Goal: Complete application form

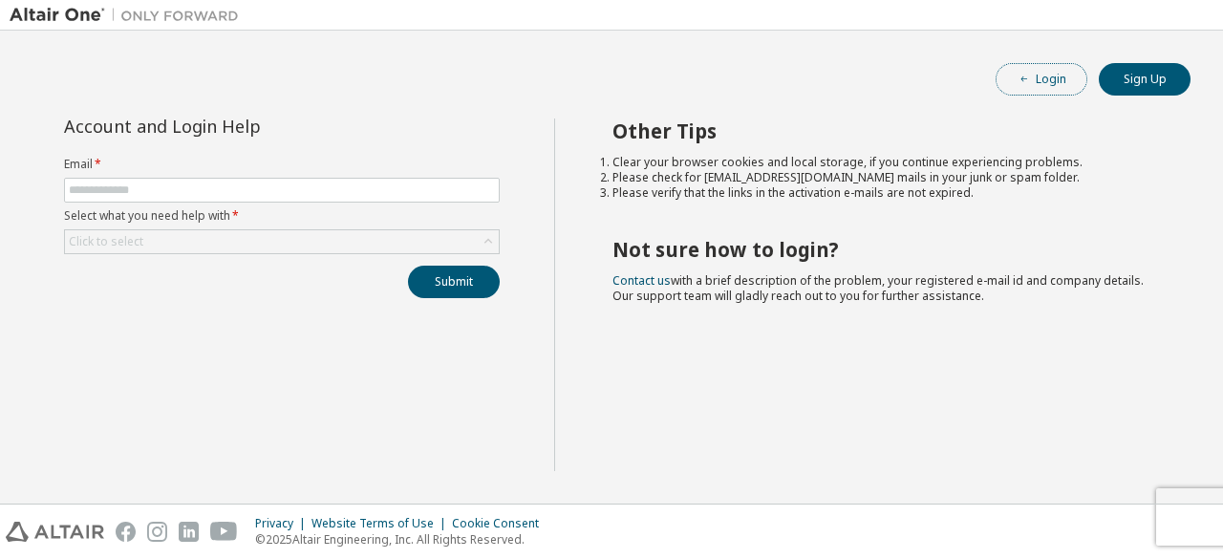
click at [1032, 81] on button "Login" at bounding box center [1041, 79] width 92 height 32
drag, startPoint x: 1187, startPoint y: 0, endPoint x: 653, endPoint y: 322, distance: 623.4
click at [653, 322] on div "Other Tips Clear your browser cookies and local storage, if you continue experi…" at bounding box center [884, 294] width 660 height 352
click at [944, 223] on div "Other Tips Clear your browser cookies and local storage, if you continue experi…" at bounding box center [884, 294] width 660 height 352
click at [319, 192] on input "text" at bounding box center [282, 189] width 426 height 15
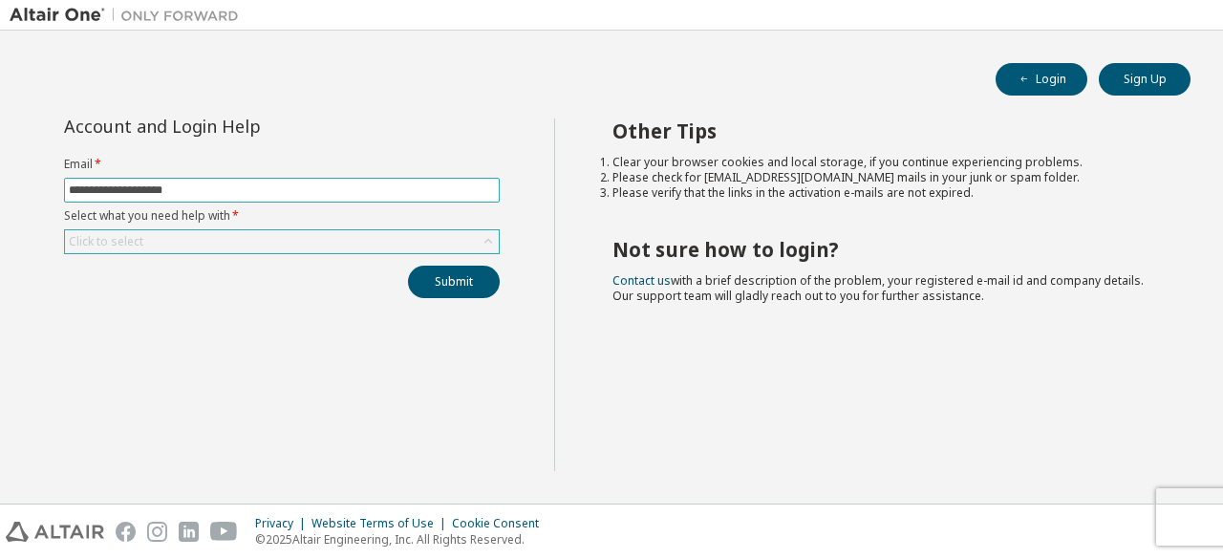
type input "**********"
click at [218, 230] on div "Click to select" at bounding box center [282, 241] width 434 height 23
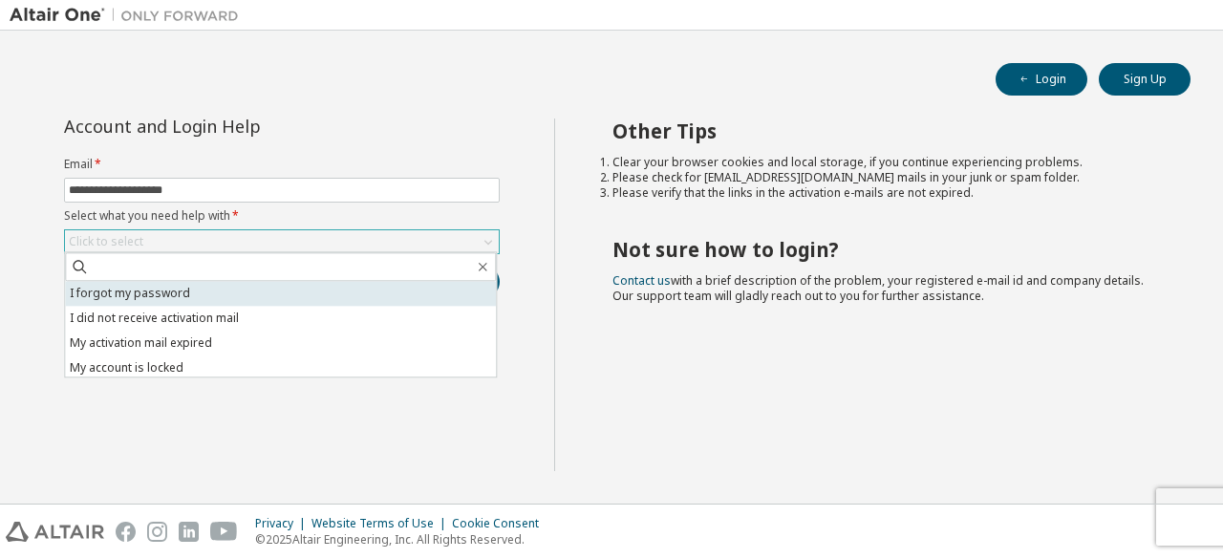
click at [163, 292] on li "I forgot my password" at bounding box center [280, 293] width 431 height 25
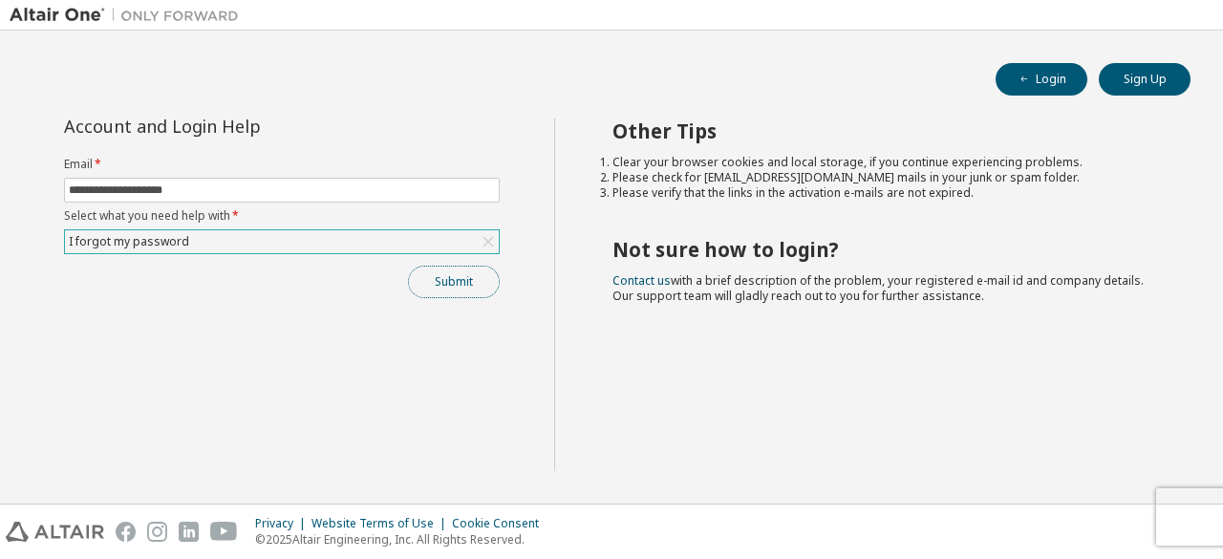
click at [438, 277] on button "Submit" at bounding box center [454, 282] width 92 height 32
click at [438, 277] on div "Submit" at bounding box center [282, 282] width 436 height 32
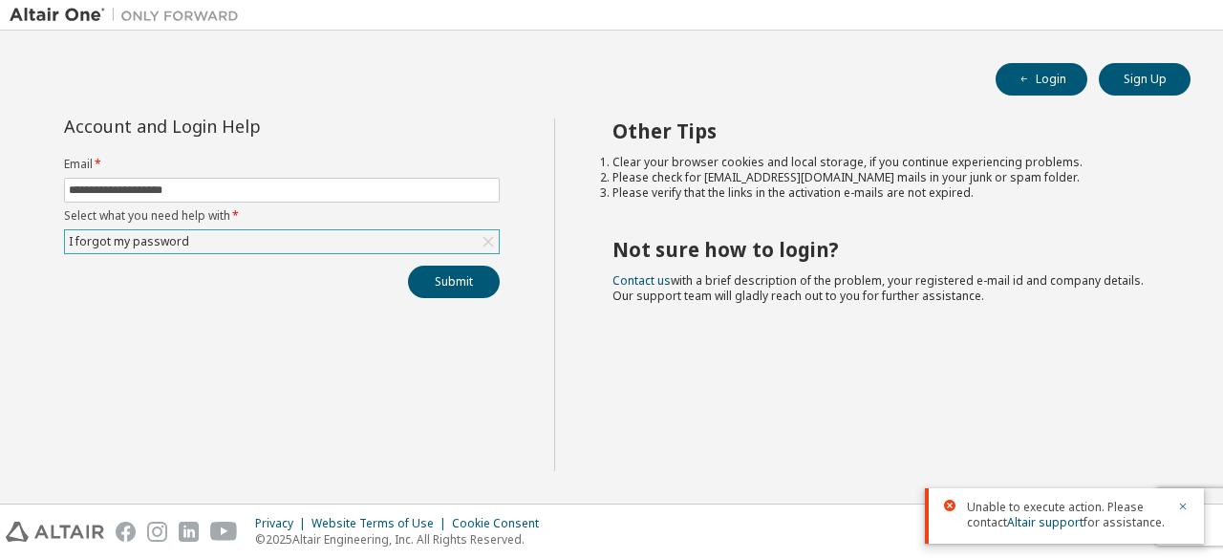
click at [247, 245] on div "I forgot my password" at bounding box center [282, 241] width 434 height 23
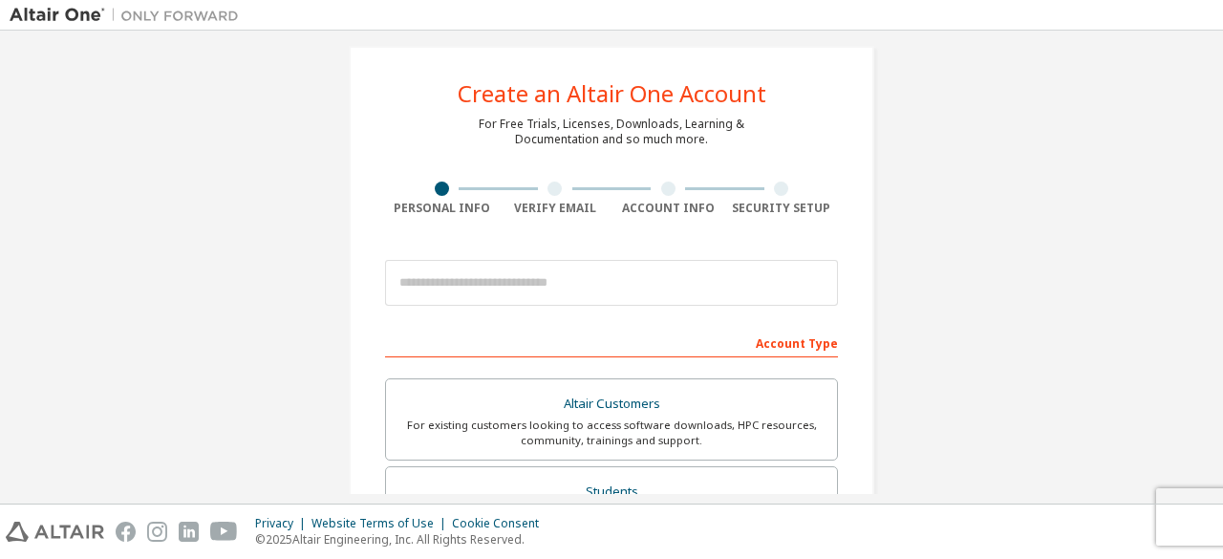
scroll to position [15, 0]
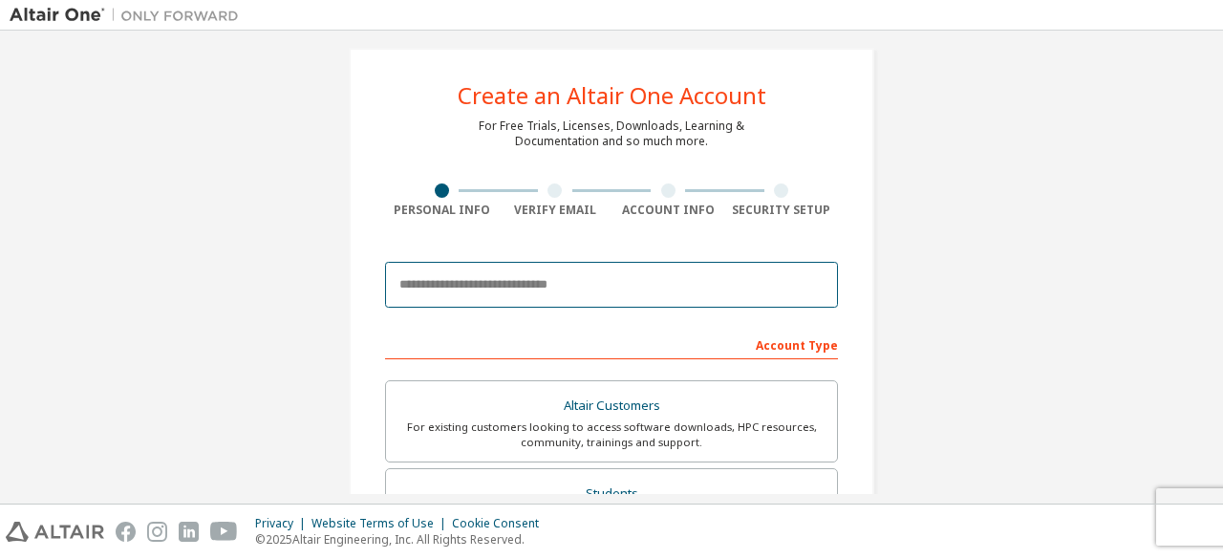
click at [495, 287] on input "email" at bounding box center [611, 285] width 453 height 46
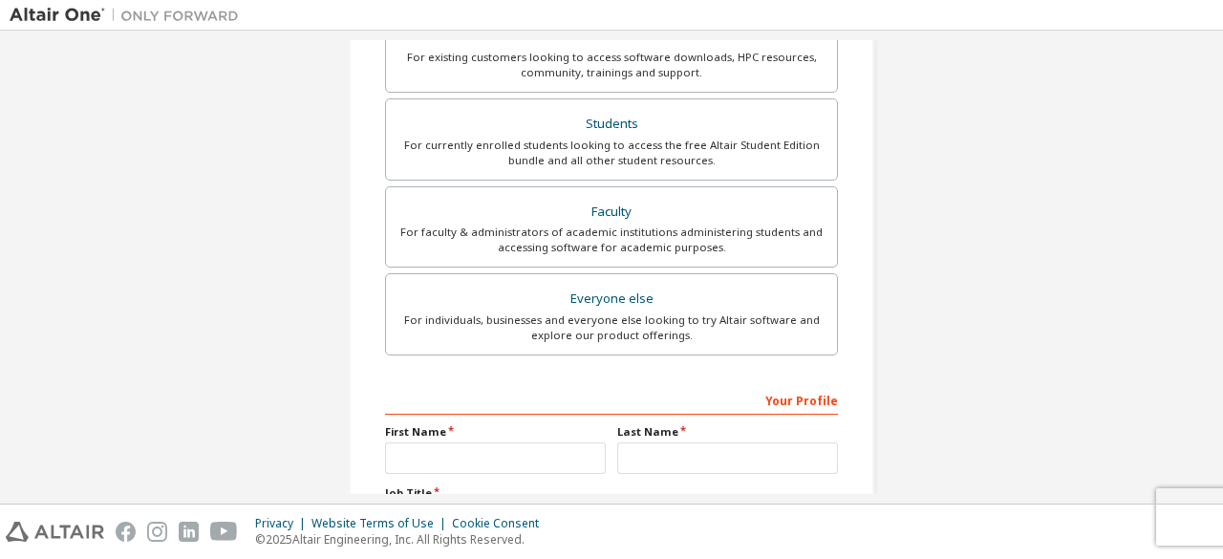
scroll to position [447, 0]
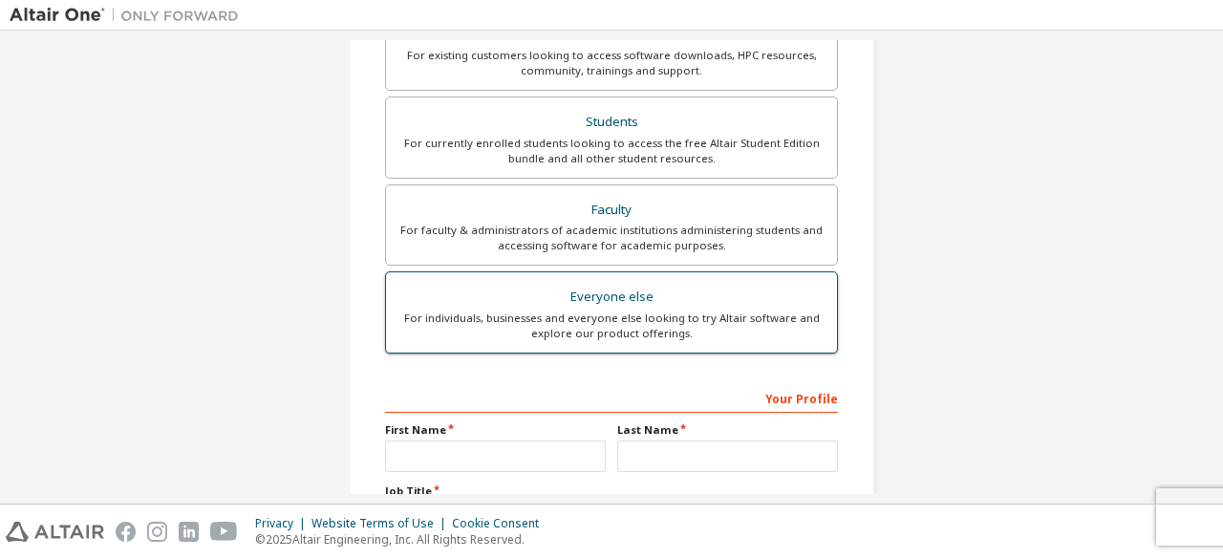
type input "**********"
click at [537, 307] on div "Everyone else" at bounding box center [611, 297] width 428 height 27
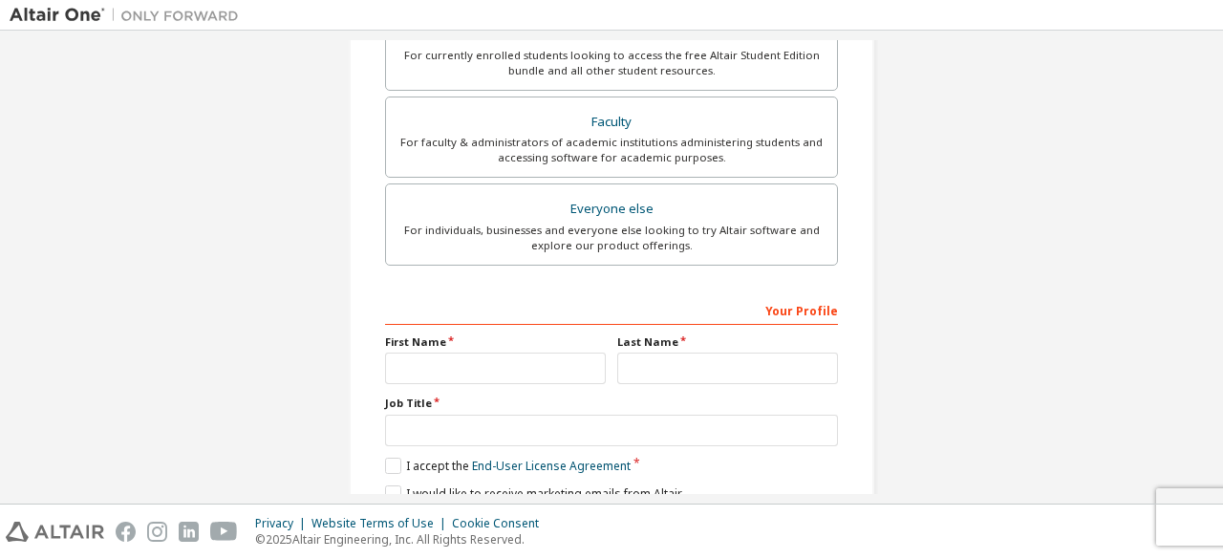
scroll to position [529, 0]
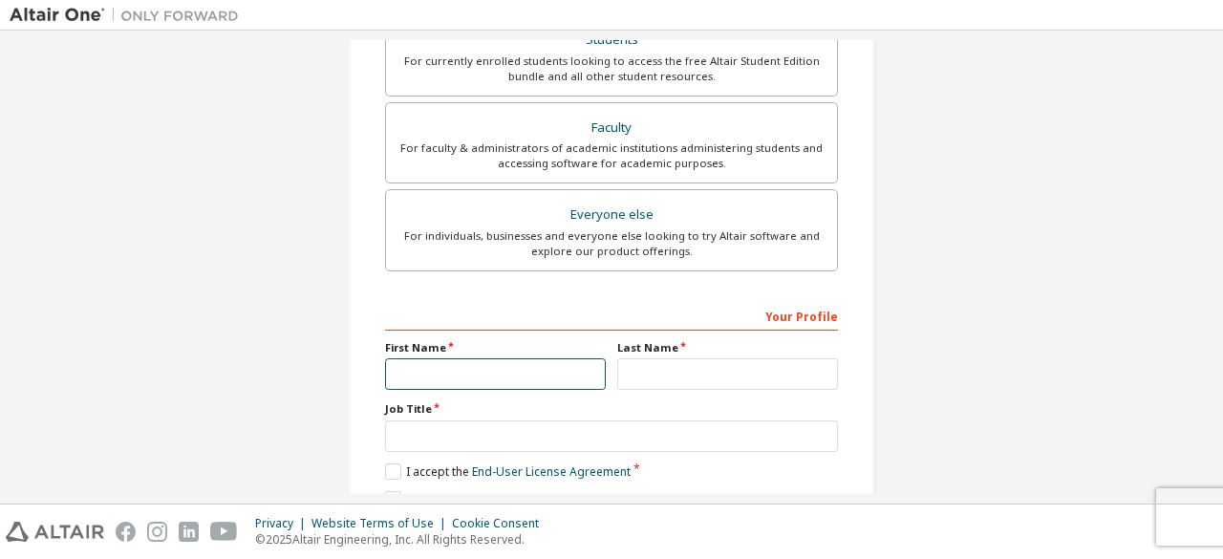
click at [453, 373] on input "text" at bounding box center [495, 374] width 221 height 32
type input "****"
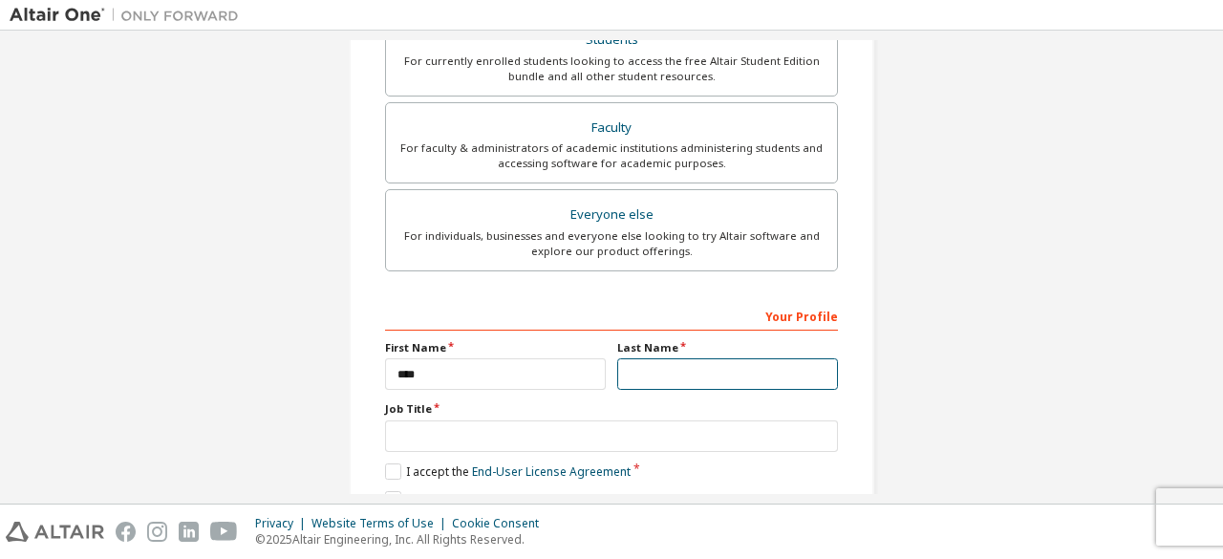
click at [627, 366] on input "text" at bounding box center [727, 374] width 221 height 32
type input "*******"
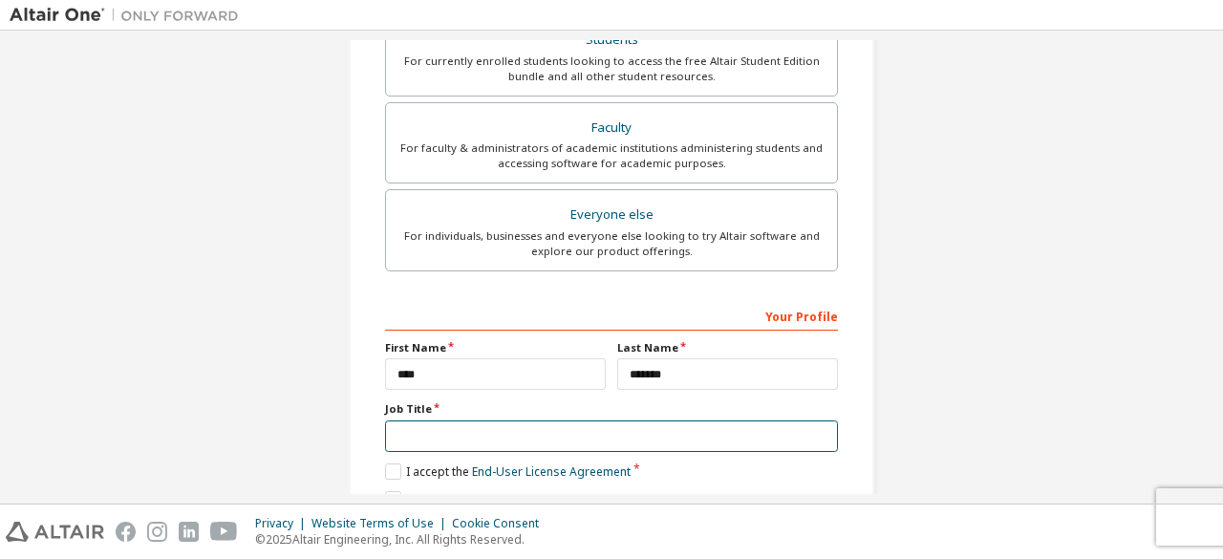
click at [449, 431] on input "text" at bounding box center [611, 436] width 453 height 32
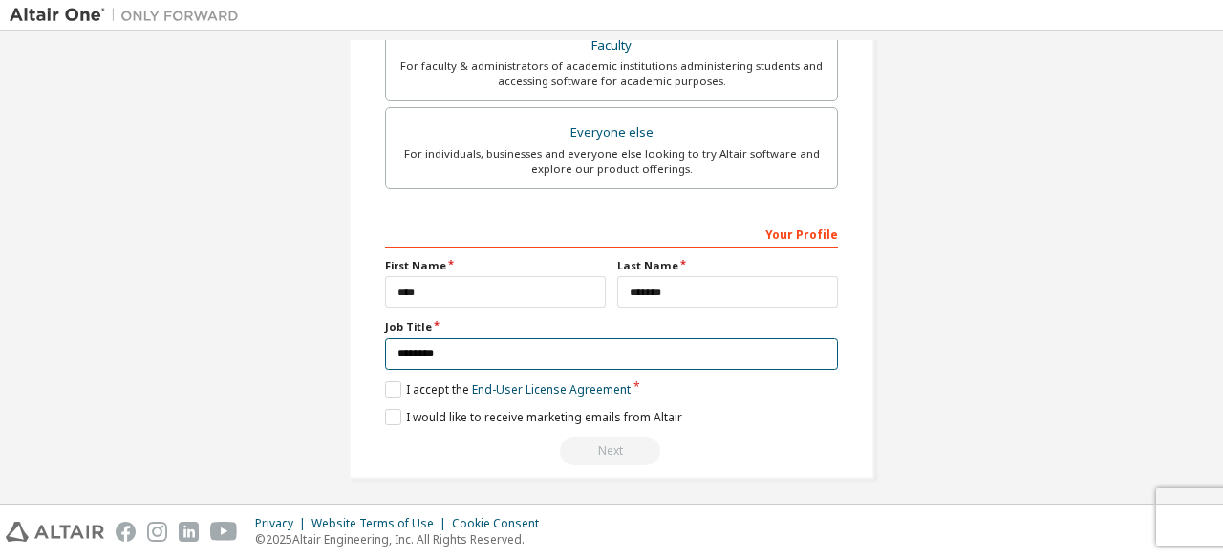
scroll to position [613, 0]
type input "********"
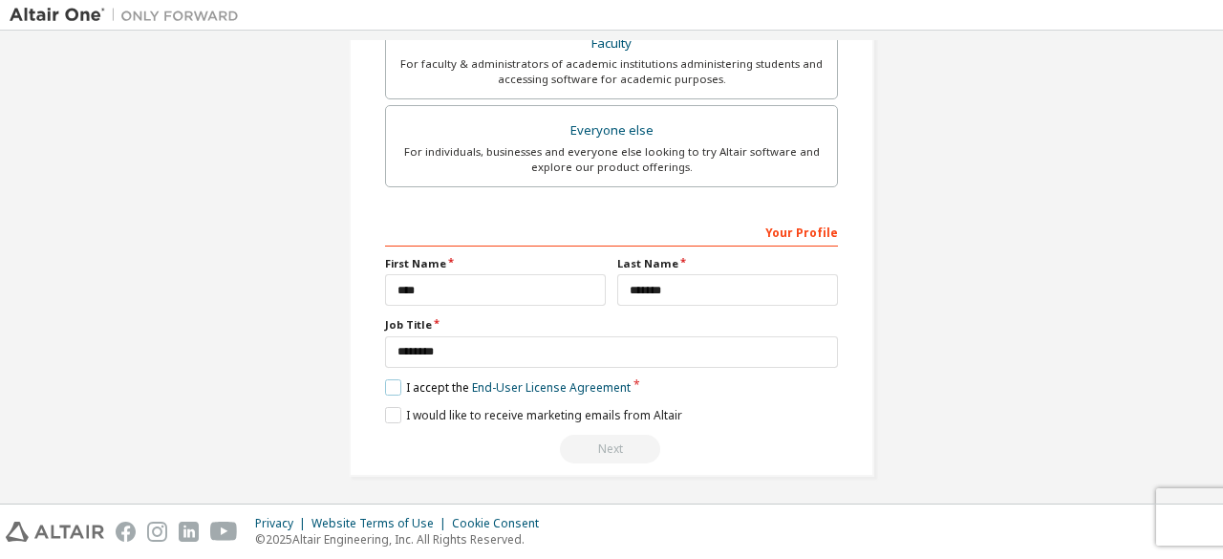
click at [393, 388] on label "I accept the End-User License Agreement" at bounding box center [507, 387] width 245 height 16
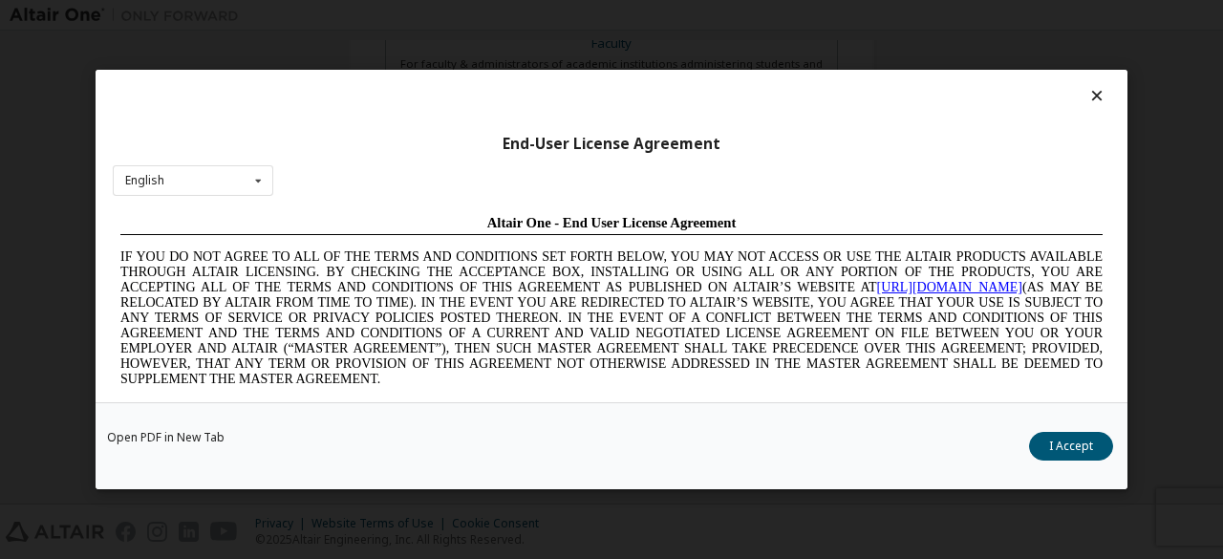
scroll to position [0, 0]
click at [1044, 444] on button "I Accept" at bounding box center [1071, 446] width 84 height 29
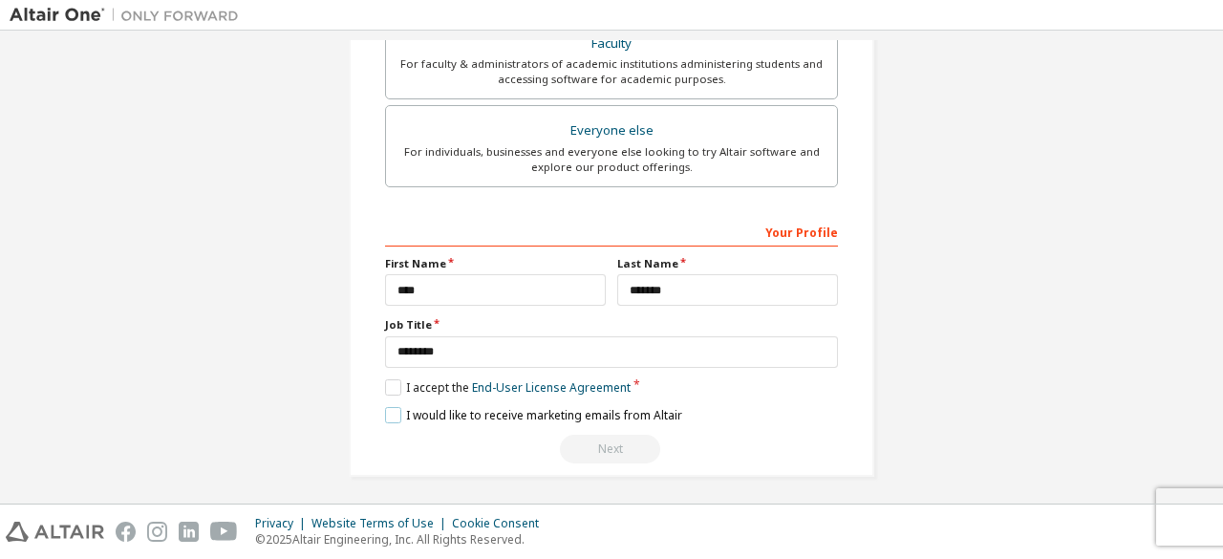
click at [386, 407] on label "I would like to receive marketing emails from Altair" at bounding box center [533, 415] width 297 height 16
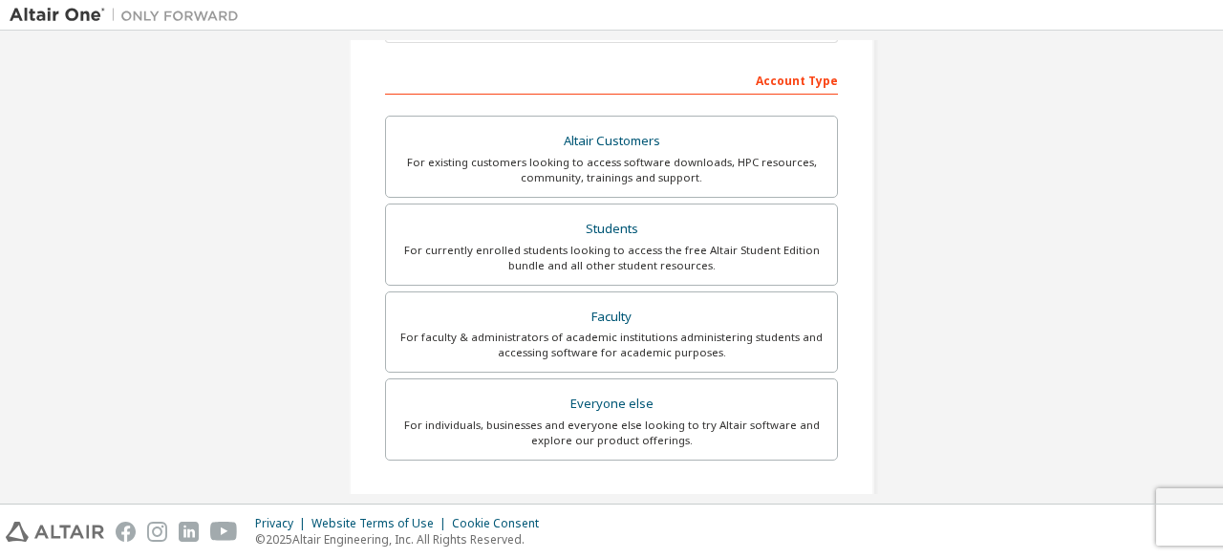
scroll to position [613, 0]
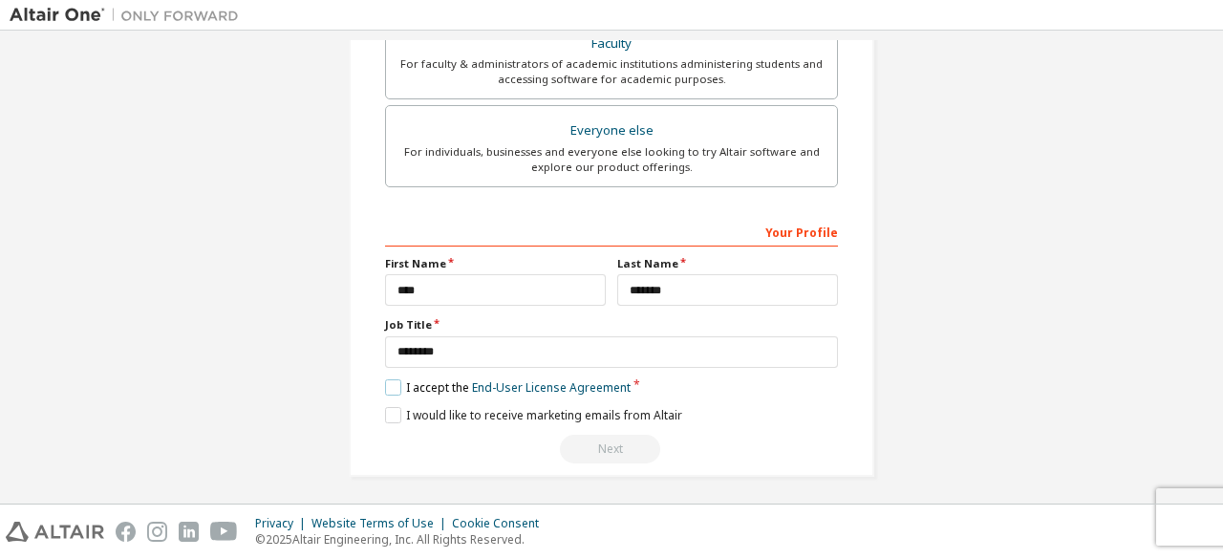
click at [394, 383] on label "I accept the End-User License Agreement" at bounding box center [507, 387] width 245 height 16
click at [386, 409] on label "I would like to receive marketing emails from Altair" at bounding box center [533, 415] width 297 height 16
click at [385, 379] on label "I accept the End-User License Agreement" at bounding box center [507, 387] width 245 height 16
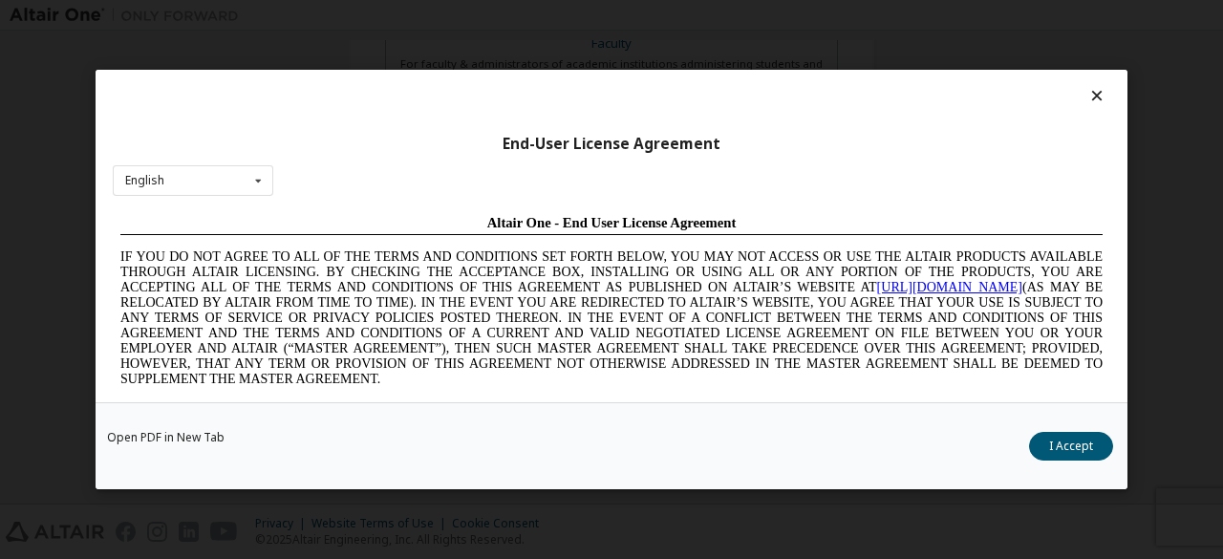
scroll to position [0, 0]
click at [1051, 439] on button "I Accept" at bounding box center [1071, 446] width 84 height 29
